Goal: Transaction & Acquisition: Book appointment/travel/reservation

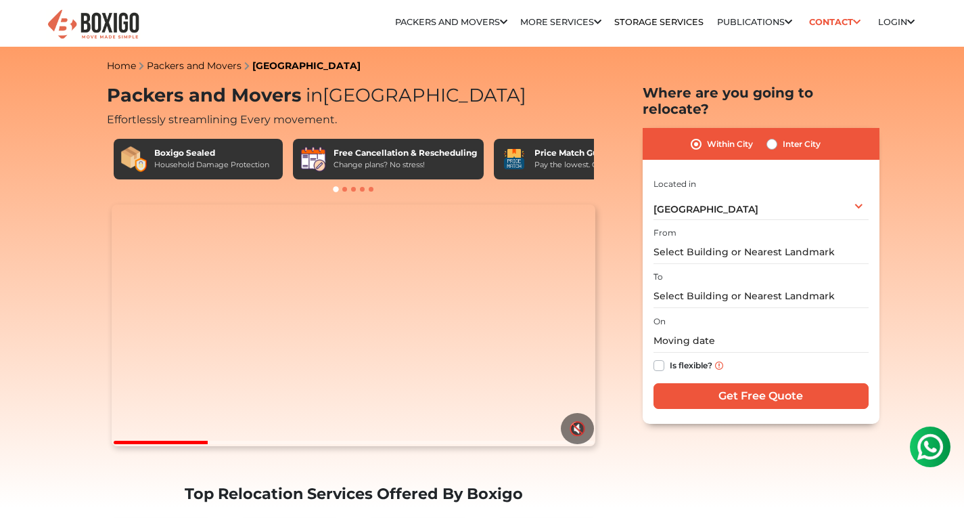
click at [783, 136] on label "Inter City" at bounding box center [802, 144] width 38 height 16
click at [774, 136] on input "Inter City" at bounding box center [772, 143] width 11 height 14
radio input "true"
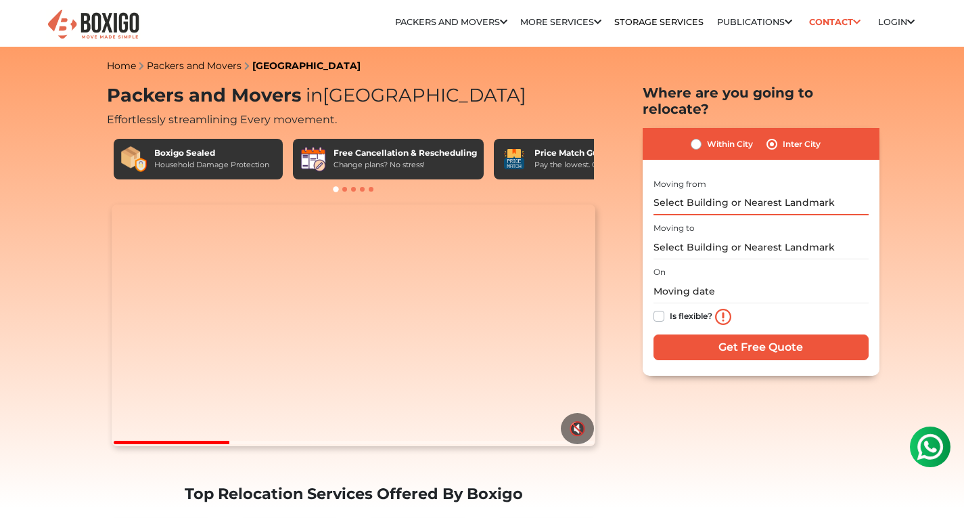
click at [714, 192] on input "text" at bounding box center [761, 204] width 215 height 24
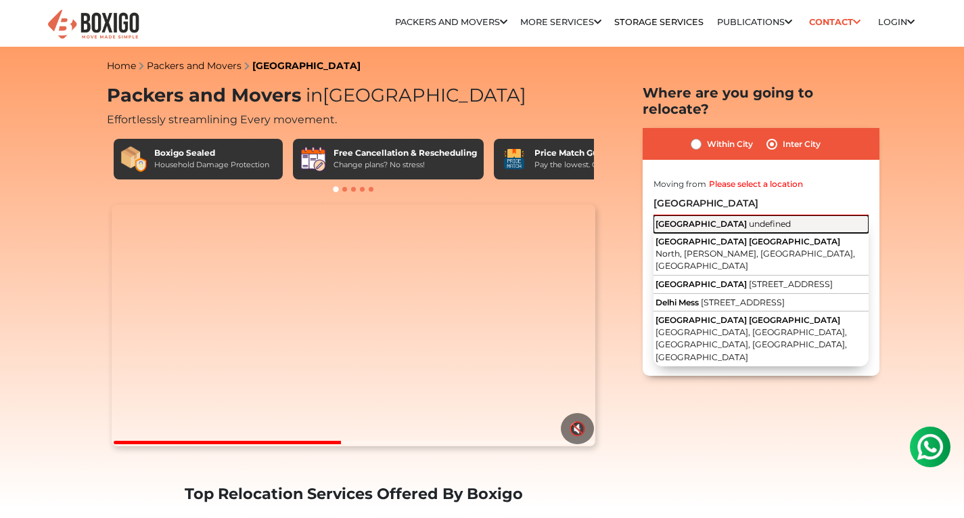
click at [679, 215] on button "[GEOGRAPHIC_DATA] undefined" at bounding box center [761, 224] width 215 height 18
type input "[GEOGRAPHIC_DATA]"
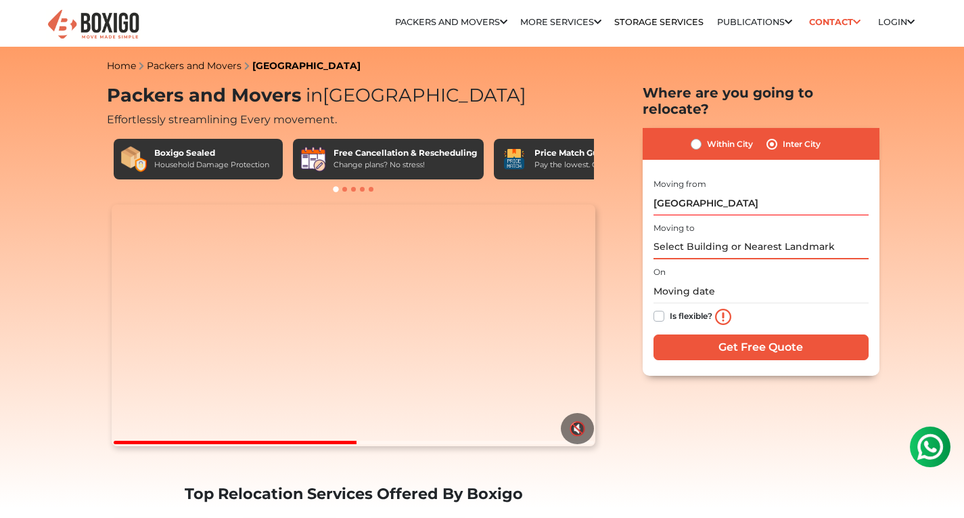
click at [684, 236] on input "text" at bounding box center [761, 248] width 215 height 24
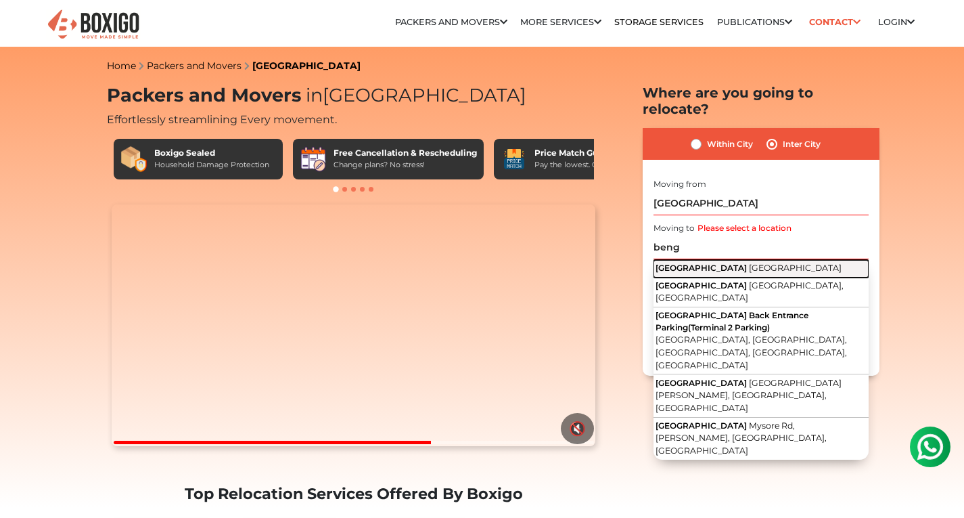
click at [682, 260] on button "[GEOGRAPHIC_DATA] [GEOGRAPHIC_DATA]" at bounding box center [761, 269] width 215 height 18
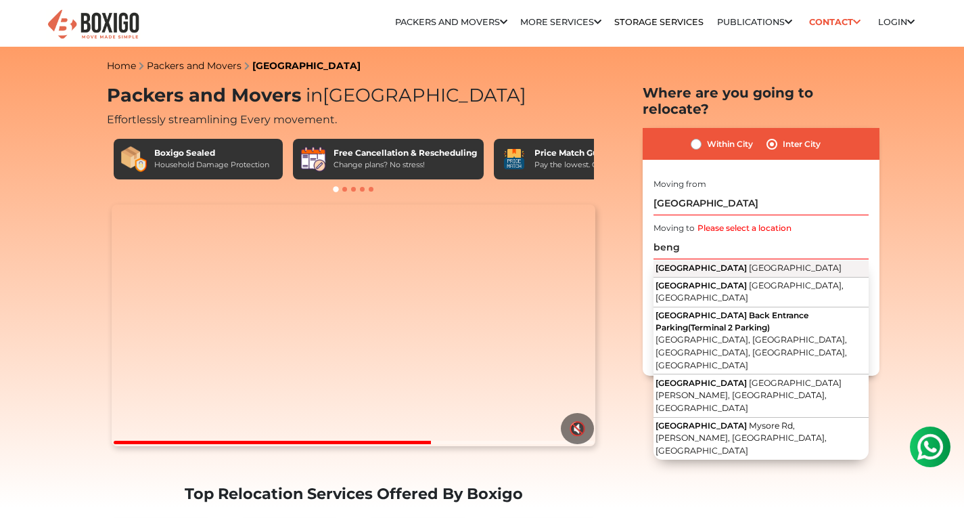
type input "[GEOGRAPHIC_DATA], [GEOGRAPHIC_DATA]"
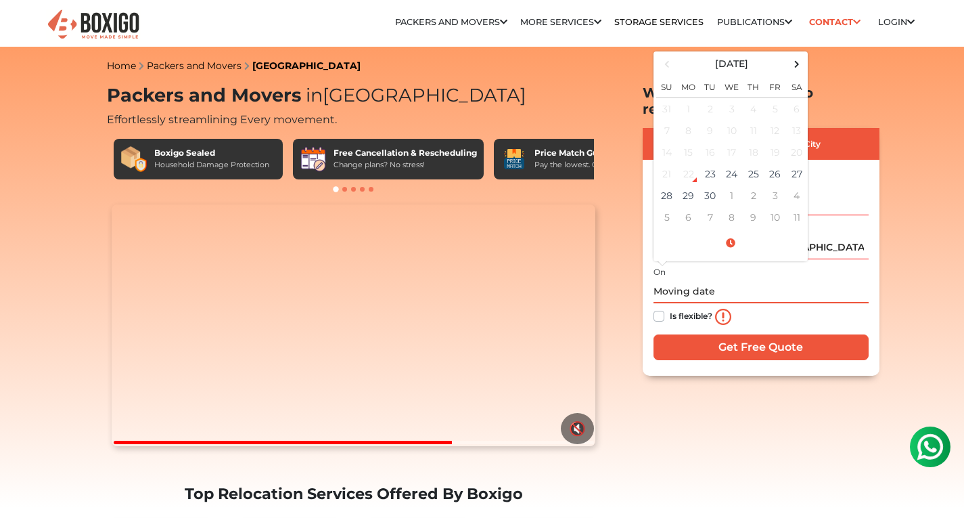
click at [720, 280] on input "text" at bounding box center [761, 292] width 215 height 24
click at [791, 206] on td "11" at bounding box center [797, 217] width 22 height 22
type input "[DATE] 12:00 AM"
click at [653, 302] on div "Within City Inter City I am shifting my 1 BHK 2 BHK 3 BHK 3 + BHK FEW ITEMS 1 B…" at bounding box center [761, 252] width 237 height 248
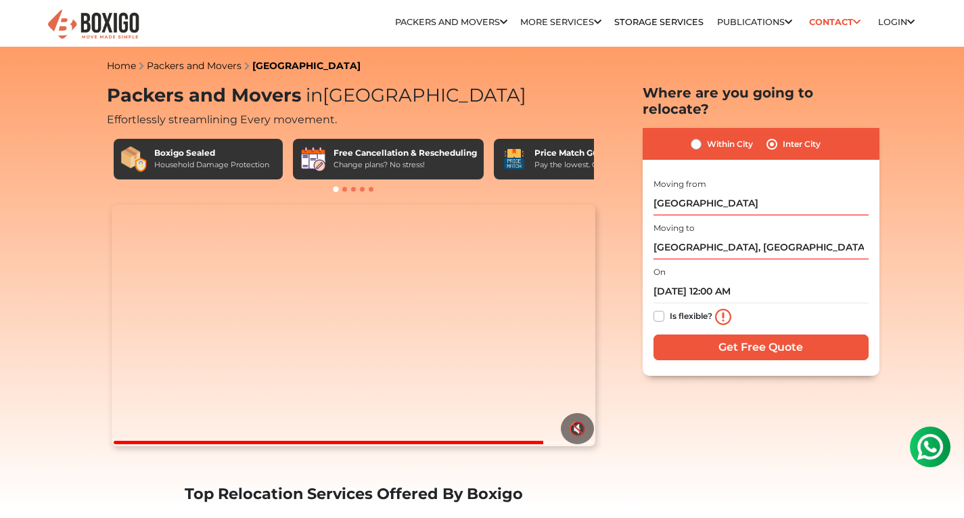
click at [664, 303] on div "Is flexible?" at bounding box center [761, 316] width 215 height 27
click at [670, 308] on label "Is flexible?" at bounding box center [691, 315] width 43 height 14
click at [661, 308] on input "Is flexible?" at bounding box center [659, 315] width 11 height 14
checkbox input "true"
click at [698, 334] on input "Get Free Quote" at bounding box center [761, 347] width 215 height 26
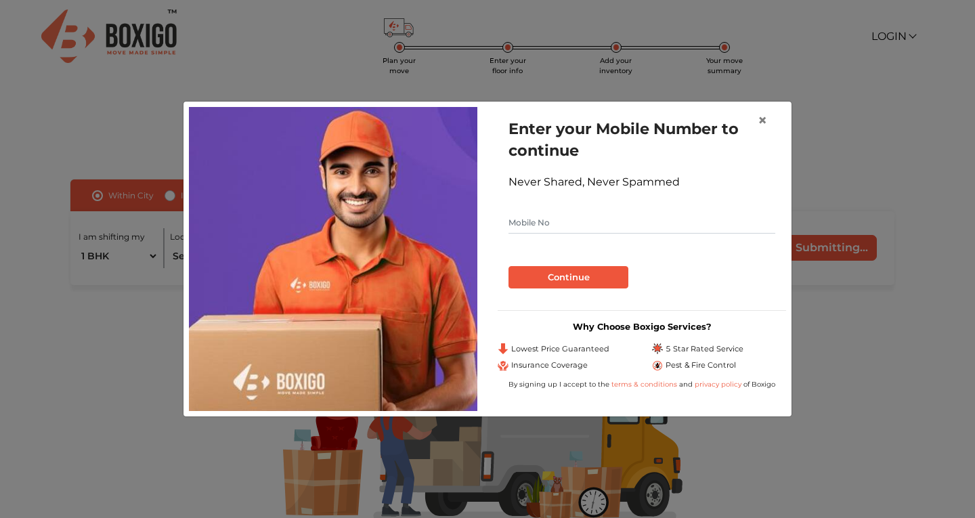
click at [590, 228] on input "text" at bounding box center [641, 223] width 267 height 22
type input "8450933195"
click at [569, 273] on button "Continue" at bounding box center [568, 277] width 120 height 23
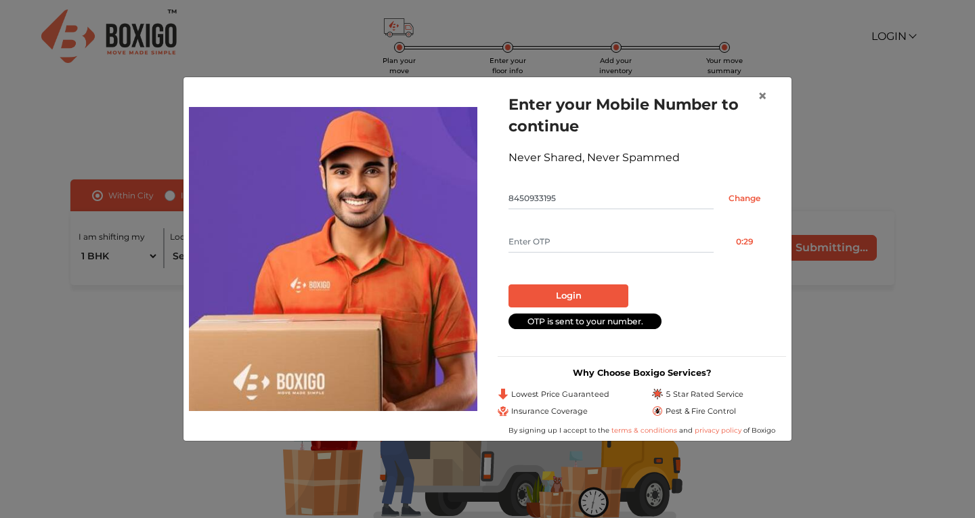
click at [562, 244] on input "text" at bounding box center [610, 242] width 205 height 22
click at [761, 88] on span "×" at bounding box center [761, 96] width 9 height 20
